Goal: Navigation & Orientation: Find specific page/section

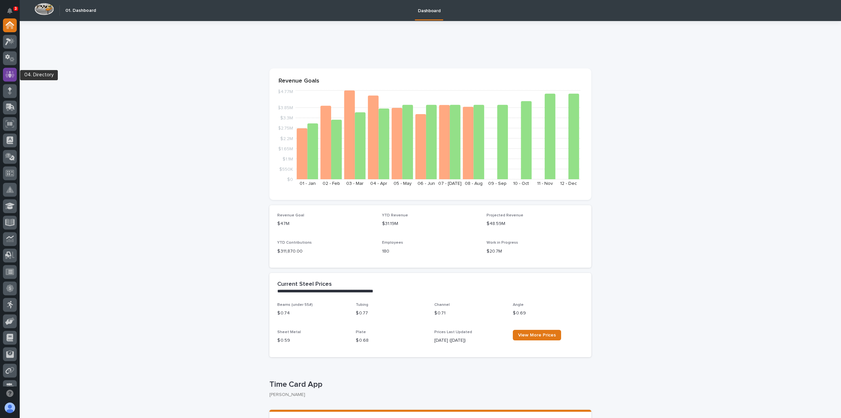
click at [14, 74] on icon at bounding box center [10, 75] width 10 height 8
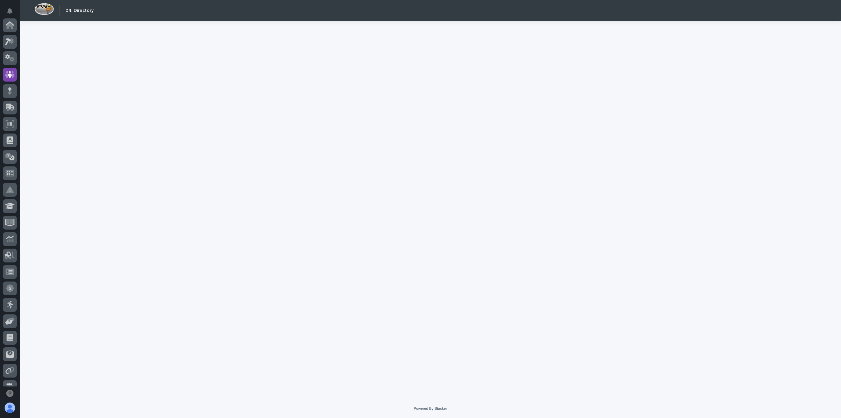
scroll to position [49, 0]
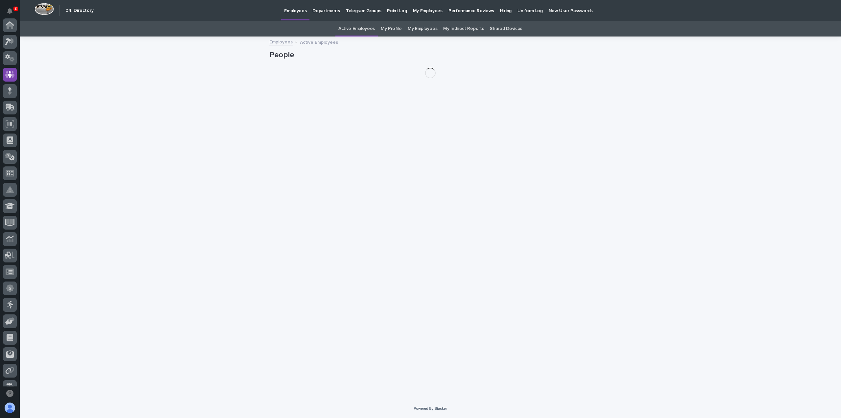
scroll to position [49, 0]
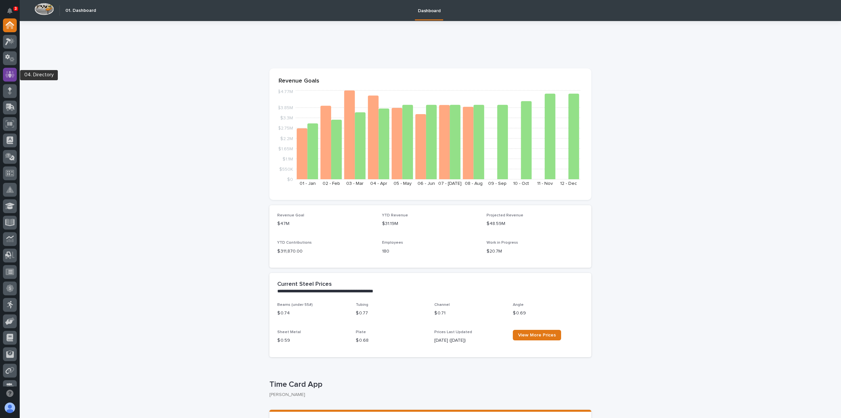
click at [11, 76] on icon at bounding box center [10, 74] width 4 height 7
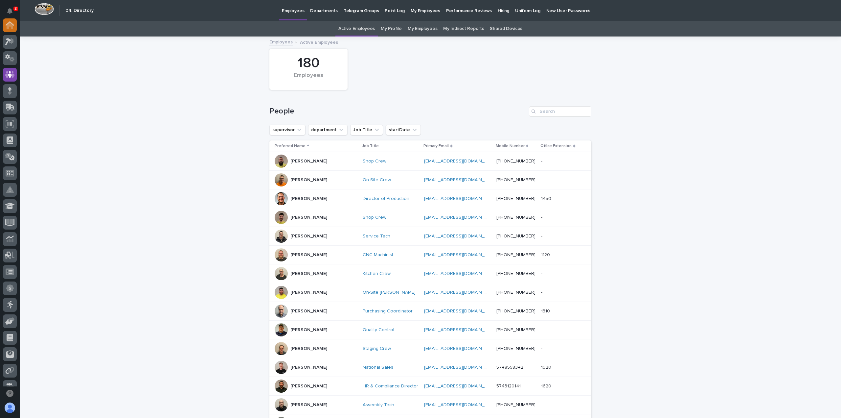
click at [11, 26] on icon at bounding box center [10, 25] width 7 height 7
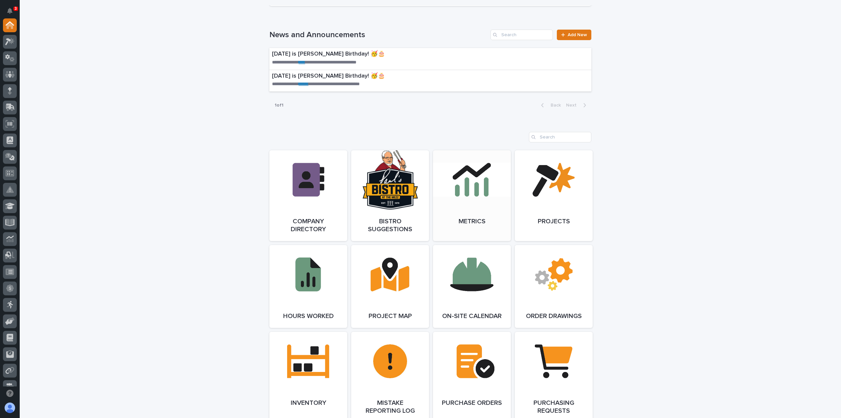
scroll to position [460, 0]
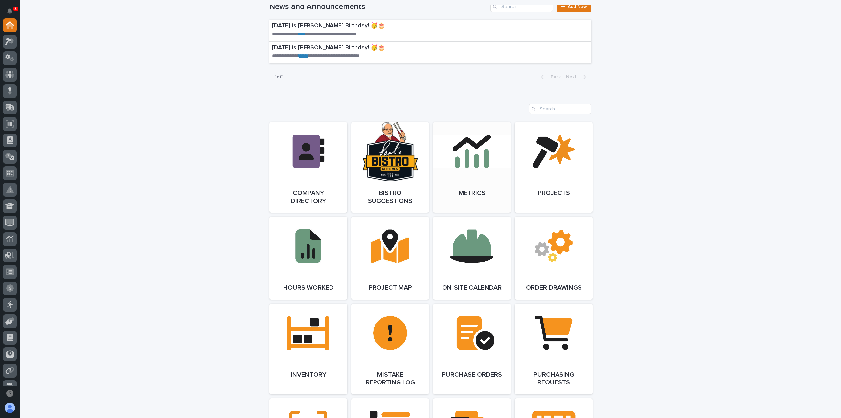
click at [470, 154] on link "Open Link" at bounding box center [472, 167] width 78 height 91
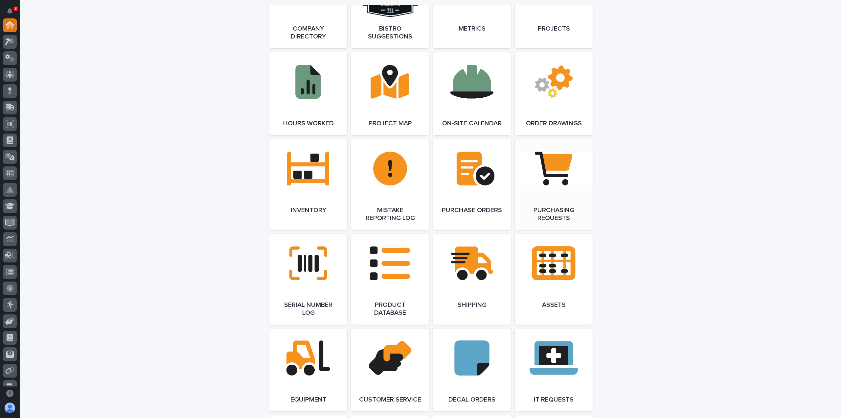
scroll to position [723, 0]
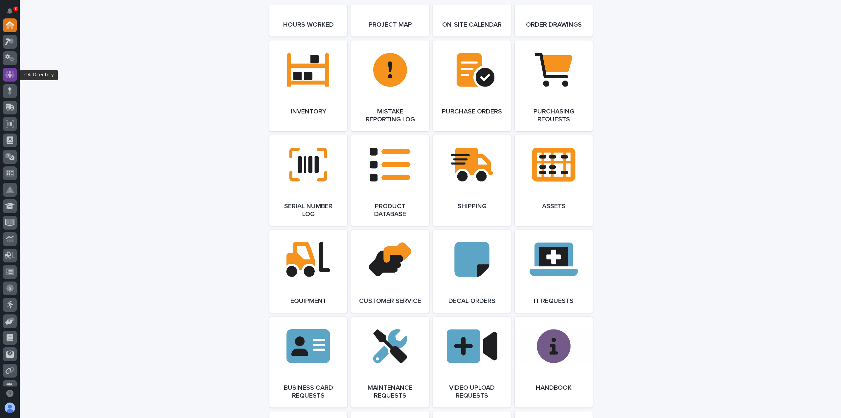
click at [11, 75] on icon at bounding box center [10, 74] width 4 height 7
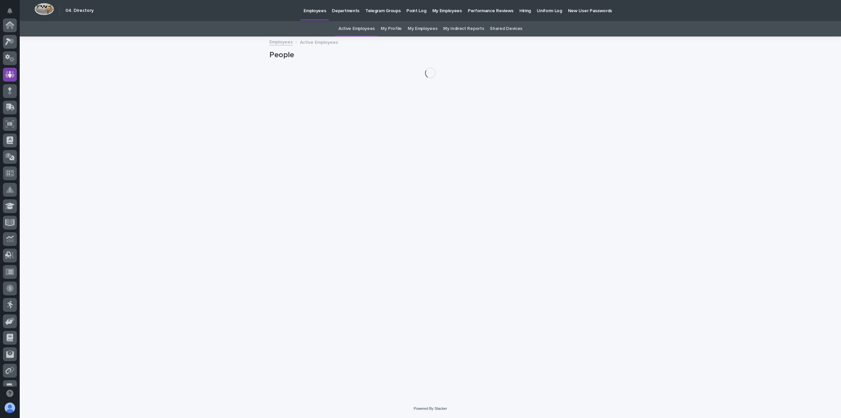
scroll to position [49, 0]
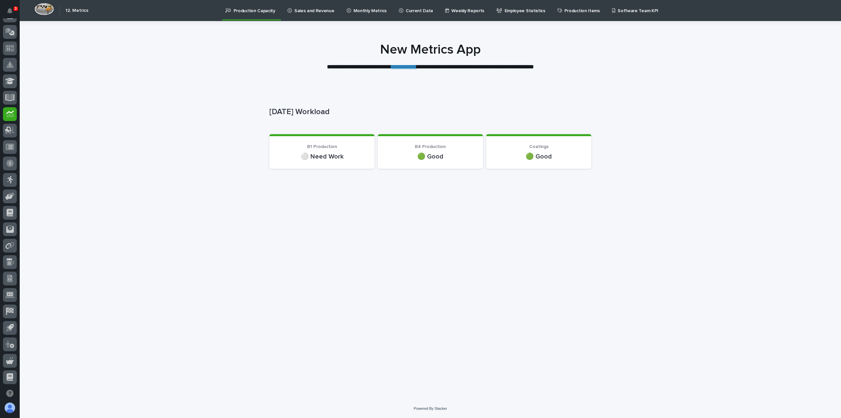
click at [308, 8] on p "Sales and Revenue" at bounding box center [314, 7] width 40 height 14
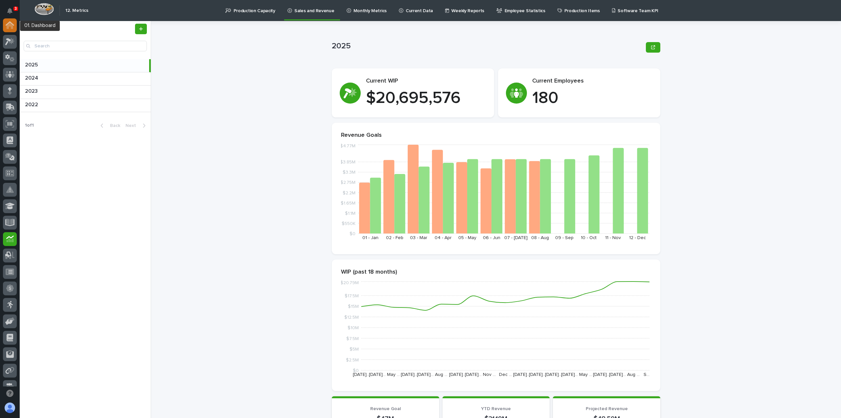
click at [11, 27] on icon at bounding box center [10, 25] width 9 height 8
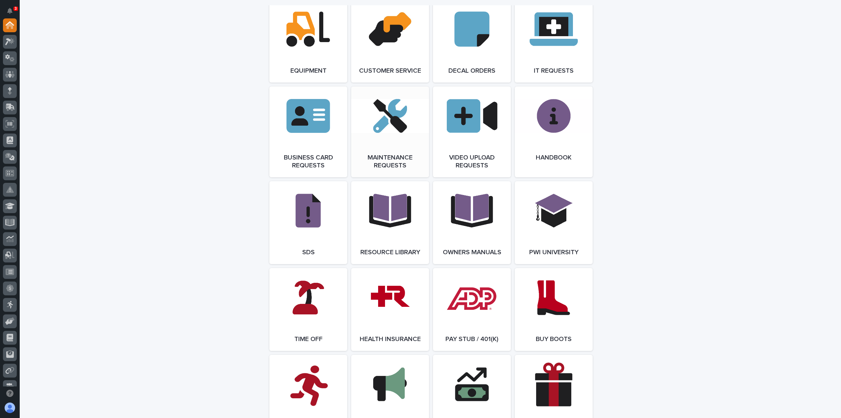
scroll to position [1085, 0]
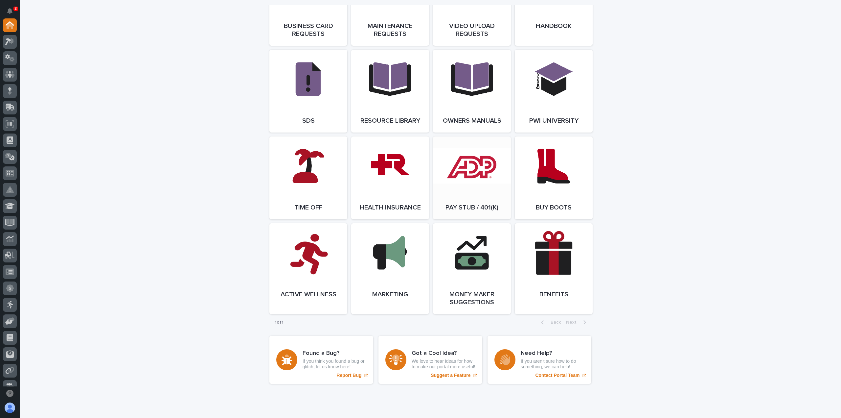
click at [465, 186] on link "Open Link" at bounding box center [472, 177] width 78 height 83
